Goal: Task Accomplishment & Management: Complete application form

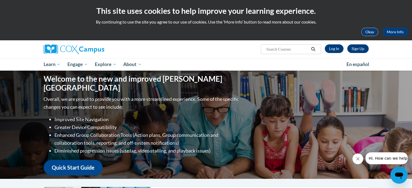
click at [366, 31] on button "Okay" at bounding box center [369, 32] width 17 height 9
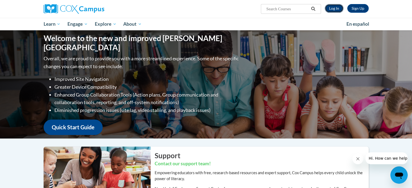
click at [335, 8] on link "Log In" at bounding box center [333, 8] width 19 height 9
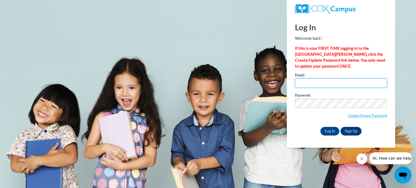
click at [319, 85] on input "Email" at bounding box center [341, 82] width 92 height 9
type input "eoster@kusd.edu"
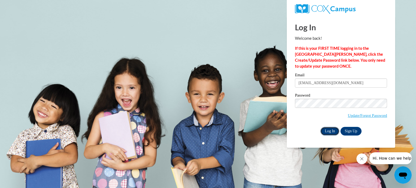
click at [330, 129] on input "Log In" at bounding box center [329, 131] width 19 height 9
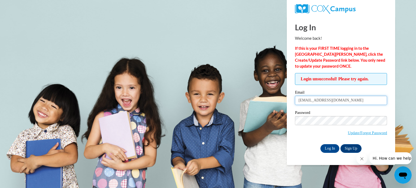
click at [325, 103] on input "eoster@kusd.edu" at bounding box center [341, 100] width 92 height 9
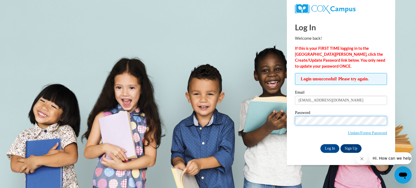
click at [320, 144] on input "Log In" at bounding box center [329, 148] width 19 height 9
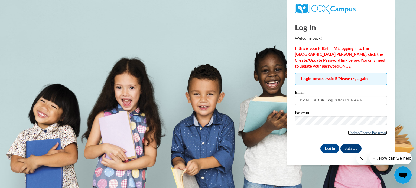
click at [364, 132] on link "Update/Forgot Password" at bounding box center [366, 133] width 39 height 4
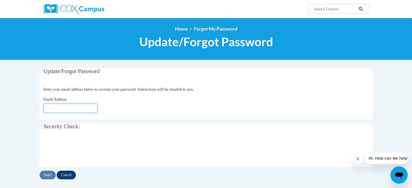
click at [87, 108] on input "Email Address" at bounding box center [70, 108] width 54 height 9
type input "eoster@kusd.edu"
click at [48, 176] on input "Send" at bounding box center [48, 175] width 16 height 9
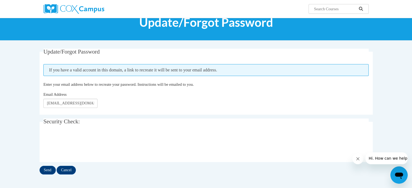
scroll to position [22, 0]
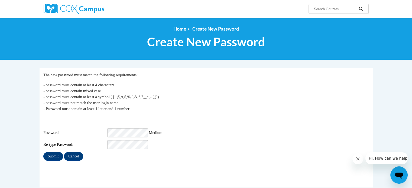
click at [191, 117] on div "Login: eoster@kusd.edu Password: Medium Re-type Password:" at bounding box center [205, 133] width 325 height 34
click at [217, 124] on div "Login: eoster@kusd.edu Password: Medium Re-type Password:" at bounding box center [205, 133] width 325 height 34
click at [203, 128] on div "Password: Strongest" at bounding box center [205, 132] width 325 height 9
click at [55, 154] on input "Submit" at bounding box center [52, 156] width 19 height 9
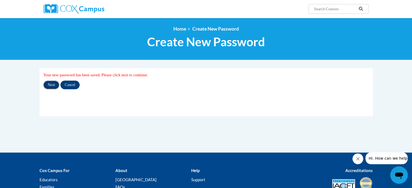
click at [51, 83] on input "Next" at bounding box center [51, 85] width 16 height 9
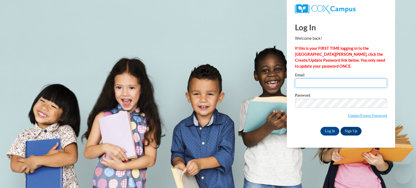
drag, startPoint x: 0, startPoint y: 0, endPoint x: 314, endPoint y: 86, distance: 325.4
click at [314, 86] on input "Email" at bounding box center [341, 82] width 92 height 9
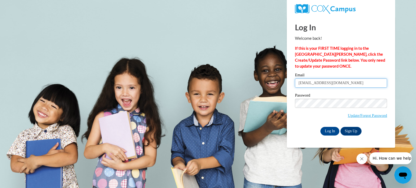
type input "eoster@kusd.edu"
click at [240, 91] on body "Log In Welcome back! If this is your FIRST TIME logging in to the NEW Cox Campu…" at bounding box center [208, 94] width 416 height 188
click at [331, 132] on input "Log In" at bounding box center [329, 131] width 19 height 9
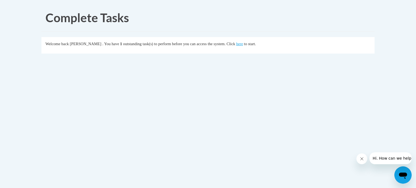
click at [252, 47] on fieldset "Welcome back [PERSON_NAME] . You have 1 outstanding task(s) to perform before y…" at bounding box center [207, 45] width 333 height 17
click at [243, 45] on link "here" at bounding box center [239, 44] width 7 height 4
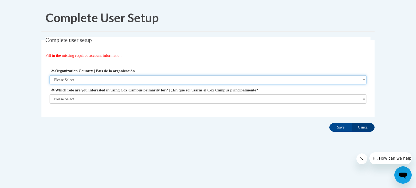
click at [191, 81] on select "Please Select [GEOGRAPHIC_DATA] | [GEOGRAPHIC_DATA] Outside of [GEOGRAPHIC_DATA…" at bounding box center [208, 79] width 317 height 9
select select "ad49bcad-a171-4b2e-b99c-48b446064914"
click at [50, 75] on select "Please Select [GEOGRAPHIC_DATA] | [GEOGRAPHIC_DATA] Outside of [GEOGRAPHIC_DATA…" at bounding box center [208, 79] width 317 height 9
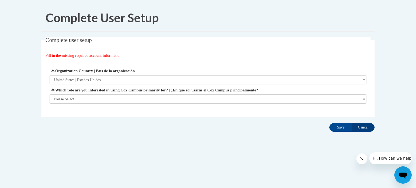
click at [178, 93] on label "Which role are you interested in using Cox Campus primarily for? | ¿En qué rol …" at bounding box center [208, 90] width 317 height 6
click at [178, 94] on select "Please Select College/University | Colegio/Universidad Community/Nonprofit Part…" at bounding box center [208, 98] width 317 height 9
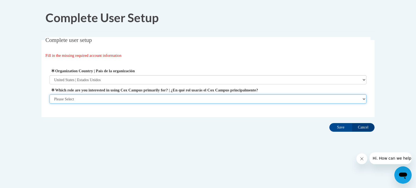
click at [172, 98] on select "Please Select College/University | Colegio/Universidad Community/Nonprofit Part…" at bounding box center [208, 98] width 317 height 9
select select "fbf2d438-af2f-41f8-98f1-81c410e29de3"
click at [50, 104] on select "Please Select College/University | Colegio/Universidad Community/Nonprofit Part…" at bounding box center [208, 98] width 317 height 9
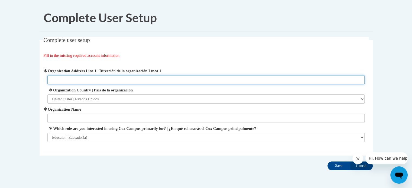
click at [144, 75] on input "Organization Address Line 1 | Dirección de la organización Línea 1" at bounding box center [205, 79] width 317 height 9
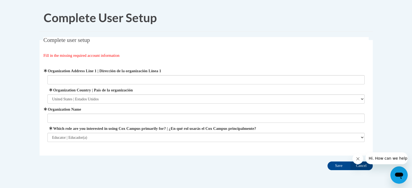
click at [203, 57] on div "Fill in the missing required account information" at bounding box center [205, 55] width 325 height 6
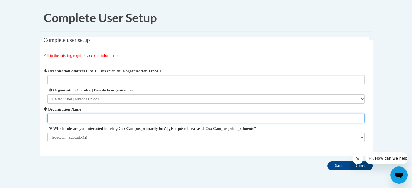
click at [73, 118] on input "Organization Name" at bounding box center [205, 118] width 317 height 9
type input "[GEOGRAPHIC_DATA]"
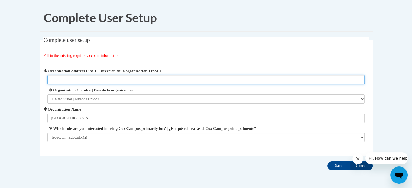
click at [108, 80] on input "Organization Address Line 1 | Dirección de la organización Línea 1" at bounding box center [205, 79] width 317 height 9
type input "[STREET_ADDRESS]"
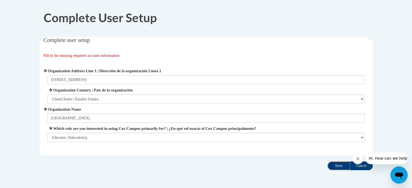
click at [337, 167] on input "Save" at bounding box center [338, 166] width 23 height 9
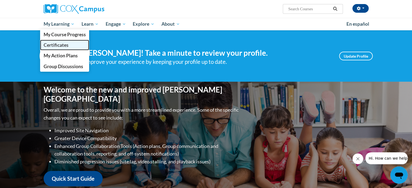
click at [62, 44] on span "Certificates" at bounding box center [55, 45] width 25 height 6
